Goal: Task Accomplishment & Management: Use online tool/utility

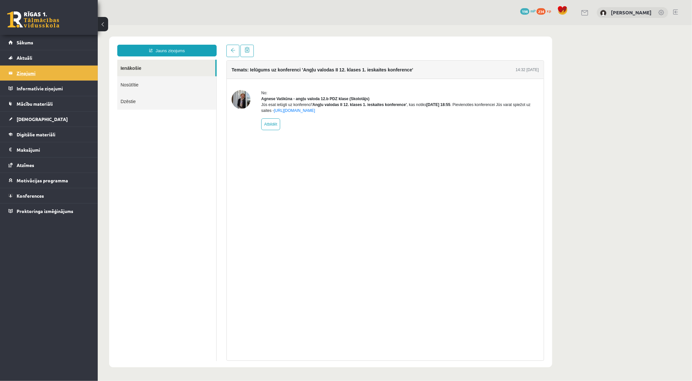
click at [57, 66] on legend "Ziņojumi 0" at bounding box center [53, 73] width 73 height 15
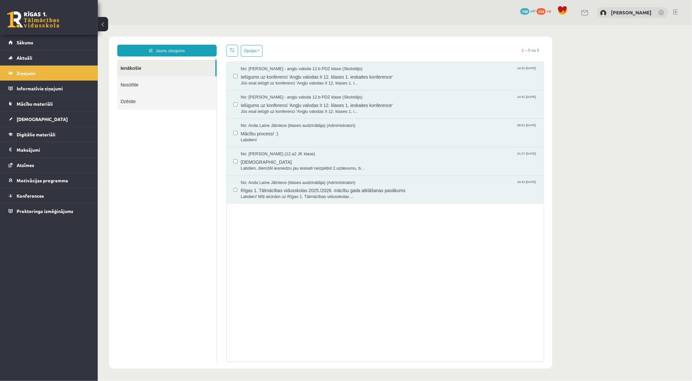
click at [145, 87] on link "Nosūtītie" at bounding box center [166, 84] width 99 height 17
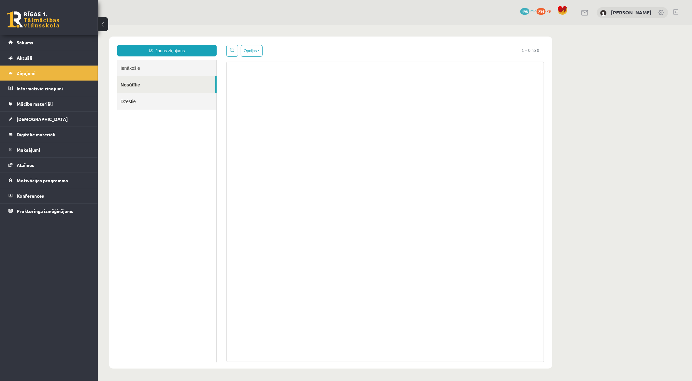
click at [178, 67] on link "Ienākošie" at bounding box center [166, 67] width 99 height 17
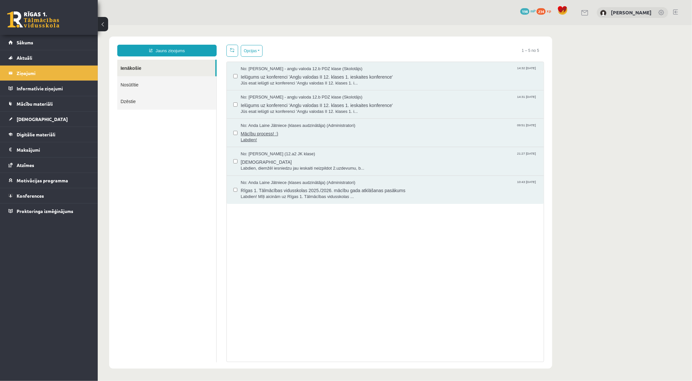
click at [301, 130] on span "Mācību process! :)" at bounding box center [389, 132] width 297 height 8
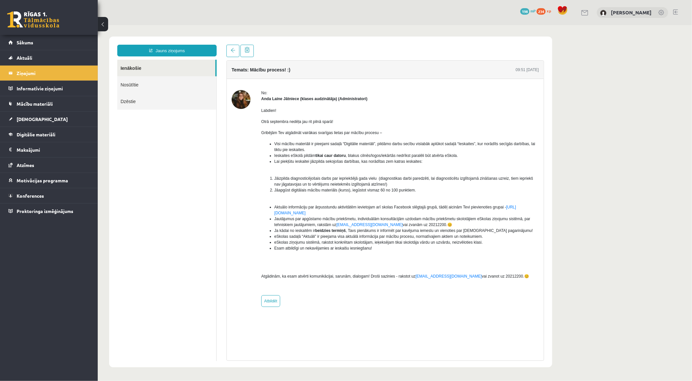
click at [163, 63] on link "Ienākošie" at bounding box center [166, 67] width 98 height 17
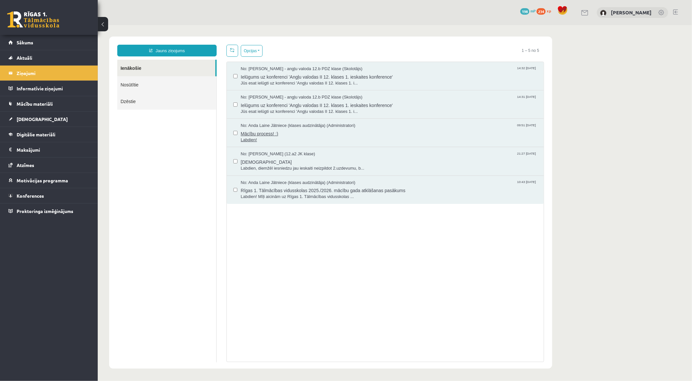
click at [258, 137] on span "Labdien!" at bounding box center [389, 140] width 297 height 6
click at [251, 161] on span "ieskaite" at bounding box center [389, 161] width 297 height 8
click at [268, 187] on span "Rīgas 1. Tālmācības vidusskolas 2025./2026. mācību gada atklāšanas pasākums" at bounding box center [389, 189] width 297 height 8
click at [278, 187] on span "Rīgas 1. Tālmācības vidusskolas 2025./2026. mācību gada atklāšanas pasākums" at bounding box center [389, 189] width 297 height 8
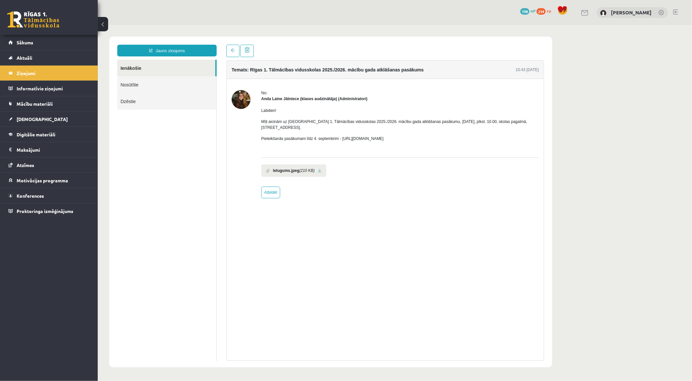
click at [319, 168] on link at bounding box center [320, 170] width 4 height 4
click at [190, 68] on link "Ienākošie" at bounding box center [166, 67] width 98 height 17
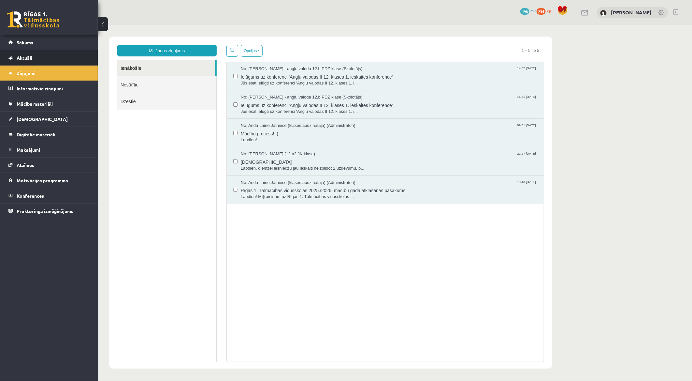
click at [48, 55] on link "Aktuāli" at bounding box center [48, 57] width 81 height 15
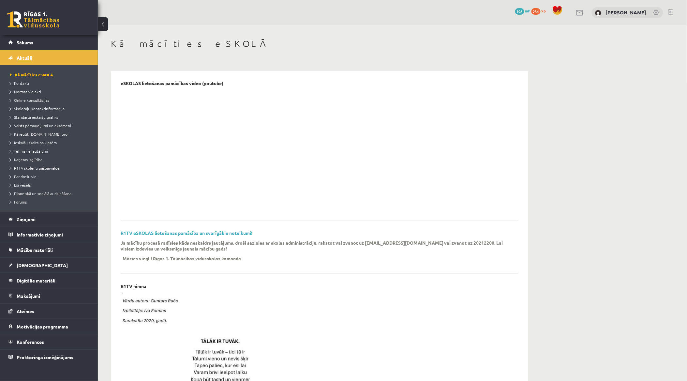
click at [48, 56] on link "Aktuāli" at bounding box center [48, 57] width 81 height 15
click at [45, 241] on legend "Informatīvie ziņojumi 0" at bounding box center [53, 234] width 73 height 15
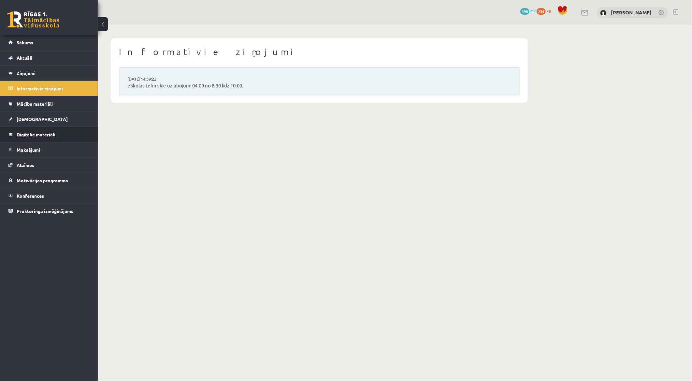
click at [36, 137] on link "Digitālie materiāli" at bounding box center [48, 134] width 81 height 15
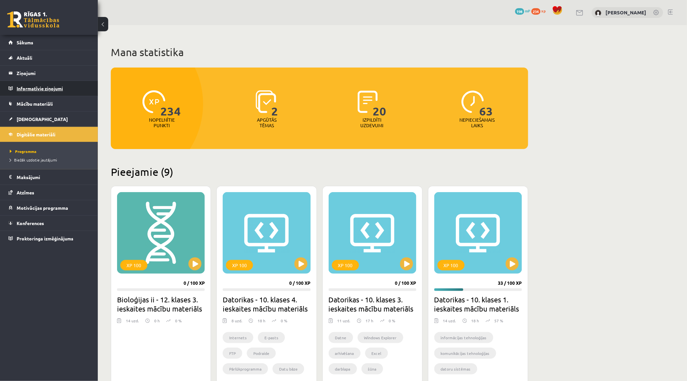
click at [51, 89] on legend "Informatīvie ziņojumi 0" at bounding box center [53, 88] width 73 height 15
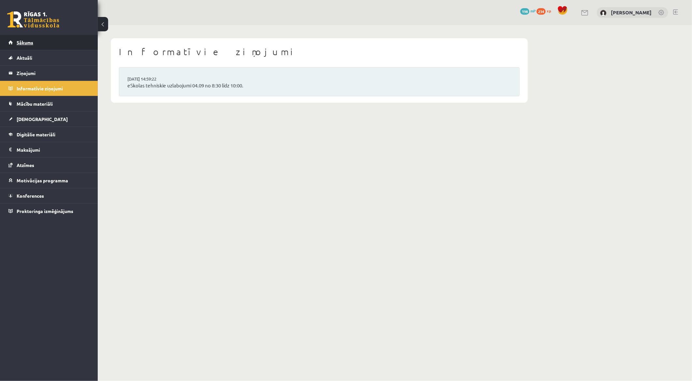
click at [60, 45] on link "Sākums" at bounding box center [48, 42] width 81 height 15
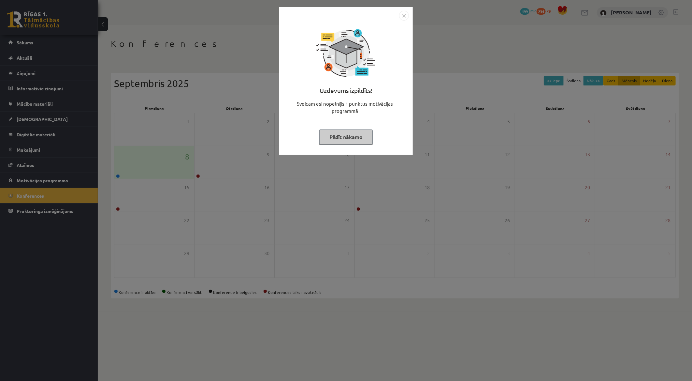
click at [358, 140] on button "Pildīt nākamo" at bounding box center [345, 136] width 53 height 15
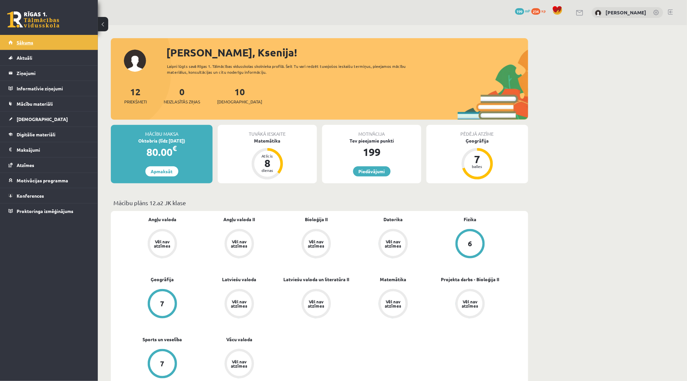
click at [87, 43] on link "Sākums" at bounding box center [48, 42] width 81 height 15
click at [51, 120] on link "[DEMOGRAPHIC_DATA]" at bounding box center [48, 118] width 81 height 15
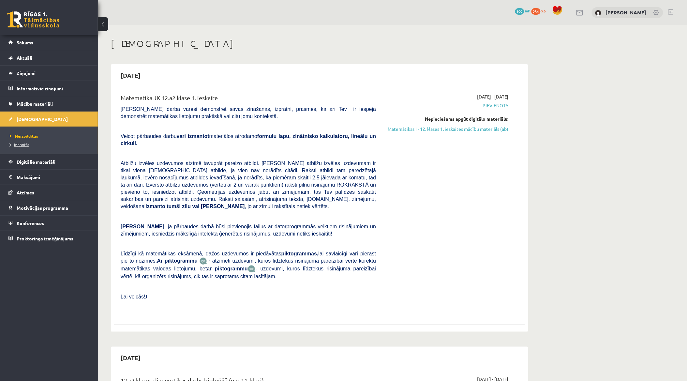
click at [54, 146] on link "Izlabotās" at bounding box center [50, 144] width 81 height 6
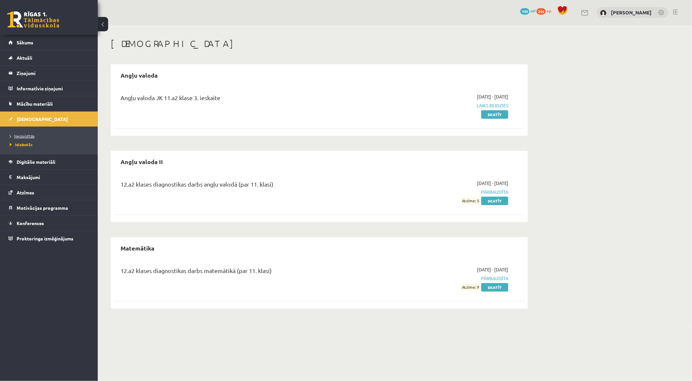
click at [30, 134] on link "Neizpildītās" at bounding box center [50, 136] width 81 height 6
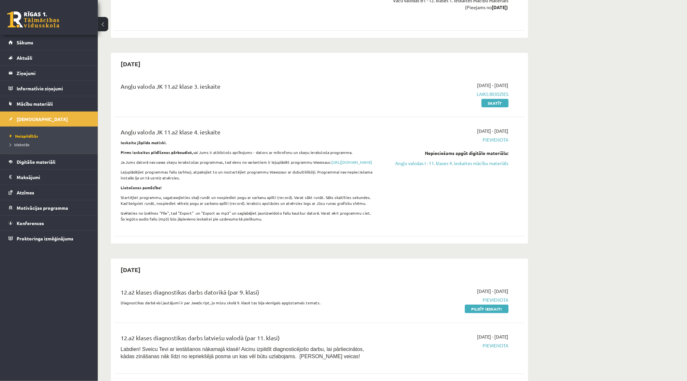
scroll to position [760, 0]
click at [43, 164] on span "Digitālie materiāli" at bounding box center [36, 162] width 39 height 6
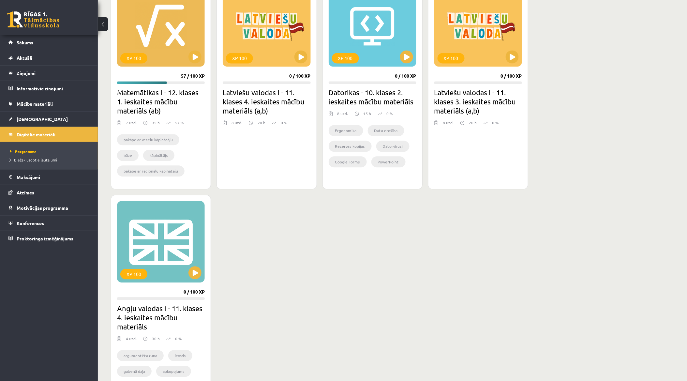
scroll to position [480, 0]
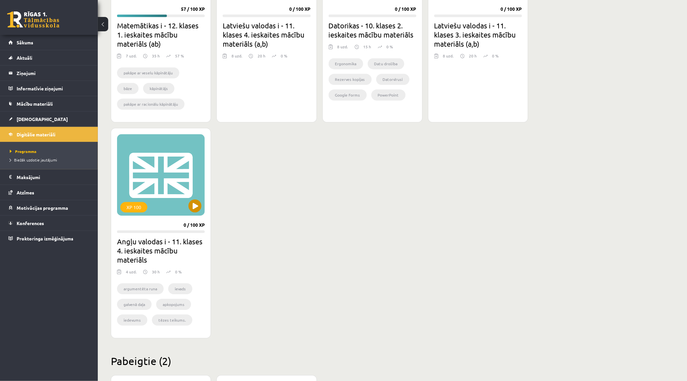
click at [185, 211] on div "XP 100" at bounding box center [161, 174] width 88 height 81
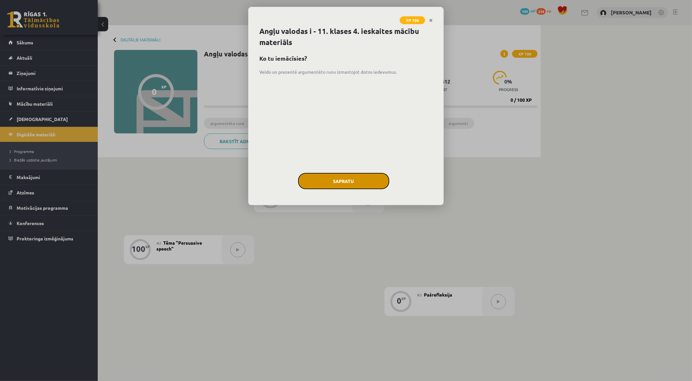
click at [333, 183] on button "Sapratu" at bounding box center [343, 181] width 91 height 16
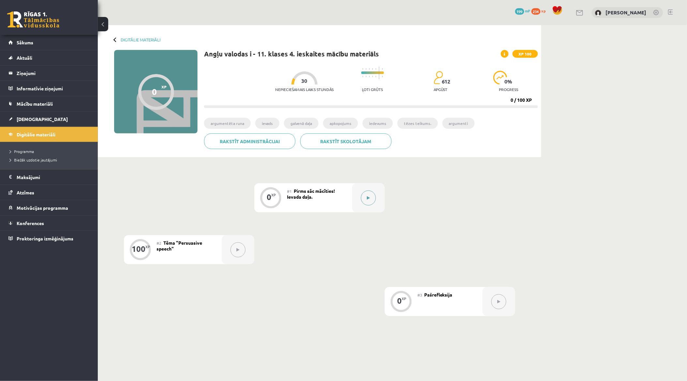
click at [363, 200] on button at bounding box center [368, 197] width 15 height 15
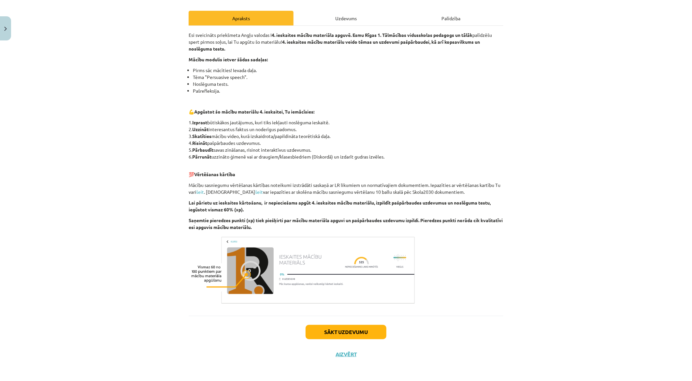
scroll to position [85, 0]
click at [357, 324] on button "Sākt uzdevumu" at bounding box center [346, 331] width 81 height 14
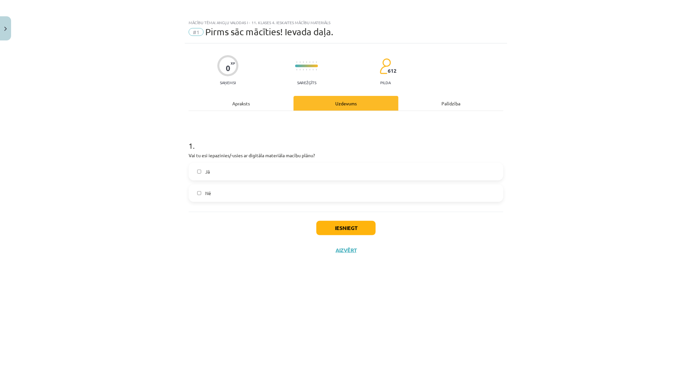
click at [269, 173] on label "Jā" at bounding box center [346, 171] width 314 height 16
click at [349, 227] on button "Iesniegt" at bounding box center [345, 228] width 59 height 14
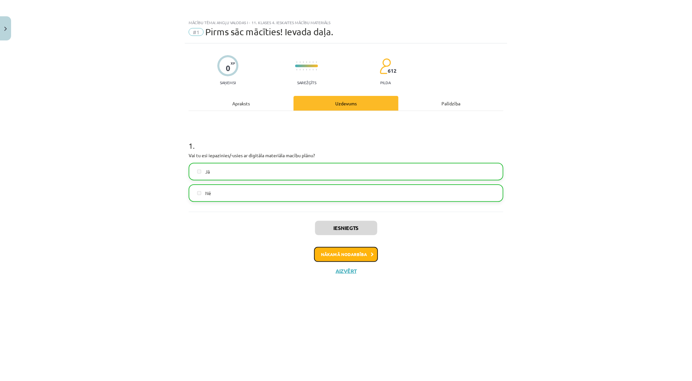
click at [355, 251] on button "Nākamā nodarbība" at bounding box center [346, 254] width 64 height 15
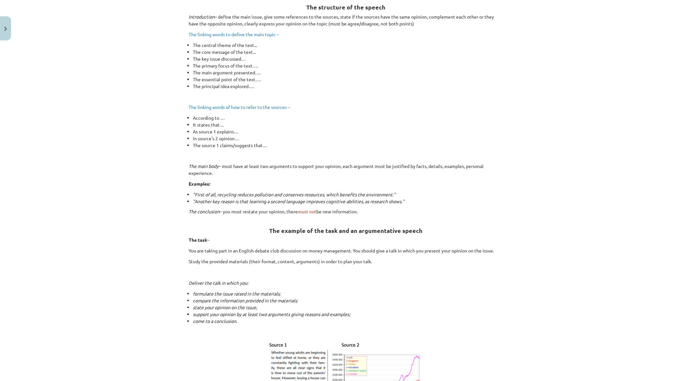
scroll to position [253, 0]
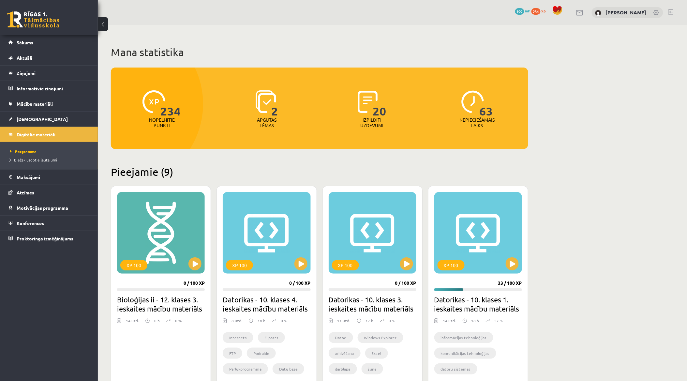
click at [670, 10] on link at bounding box center [670, 11] width 5 height 5
